Goal: Complete application form

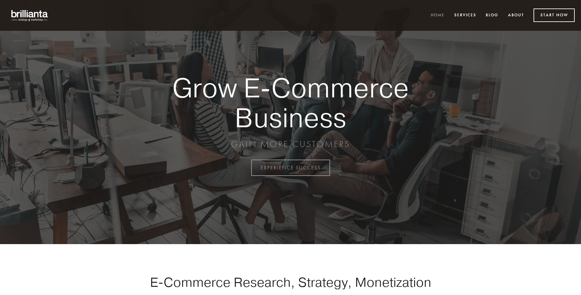
scroll to position [1648, 0]
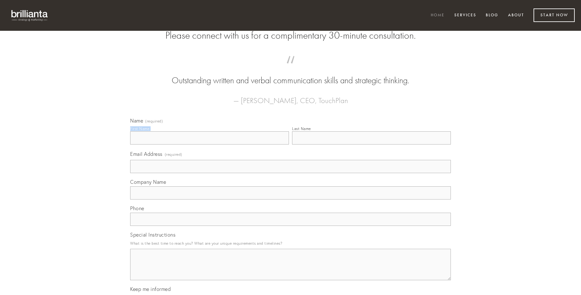
type input "[PERSON_NAME]"
click at [371, 145] on input "Last Name" at bounding box center [371, 137] width 159 height 13
type input "[PERSON_NAME]"
click at [290, 173] on input "Email Address (required)" at bounding box center [290, 166] width 321 height 13
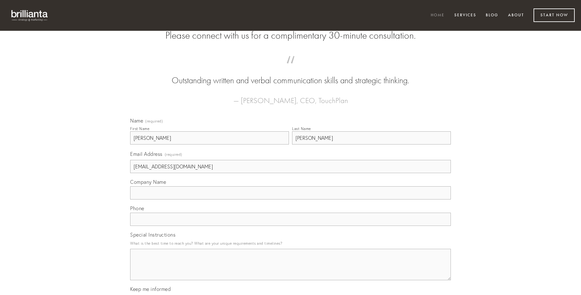
type input "[EMAIL_ADDRESS][DOMAIN_NAME]"
click at [290, 200] on input "Company Name" at bounding box center [290, 192] width 321 height 13
type input "culpo"
click at [290, 226] on input "text" at bounding box center [290, 219] width 321 height 13
click at [290, 270] on textarea "Special Instructions" at bounding box center [290, 264] width 321 height 31
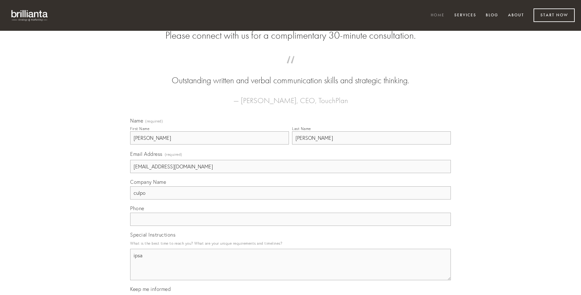
type textarea "ipsa"
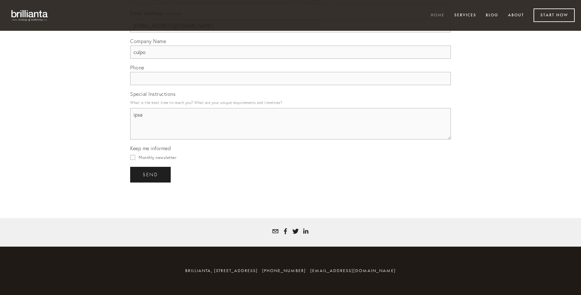
click at [151, 174] on span "send" at bounding box center [150, 175] width 15 height 6
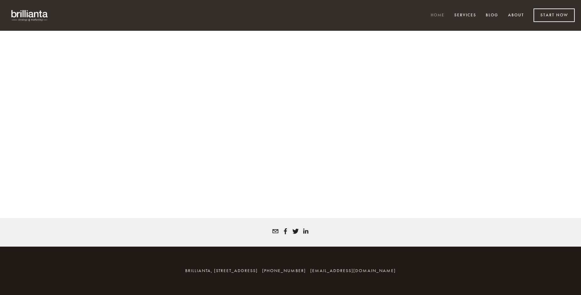
scroll to position [1640, 0]
